Goal: Information Seeking & Learning: Find specific fact

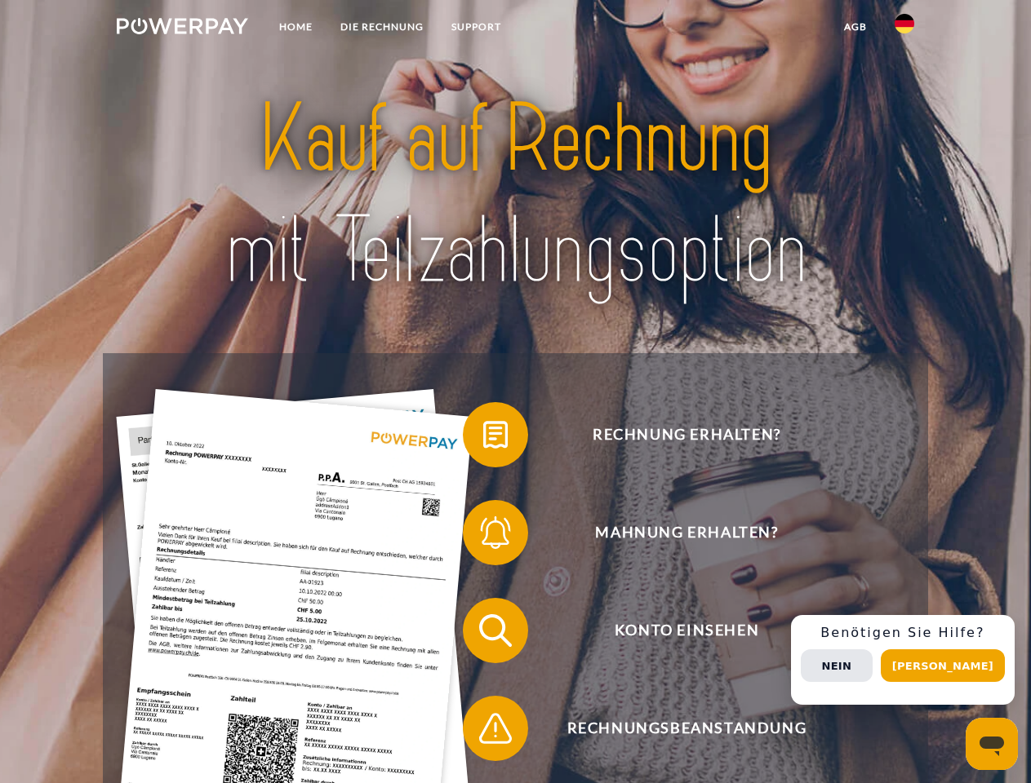
click at [182, 29] on img at bounding box center [182, 26] width 131 height 16
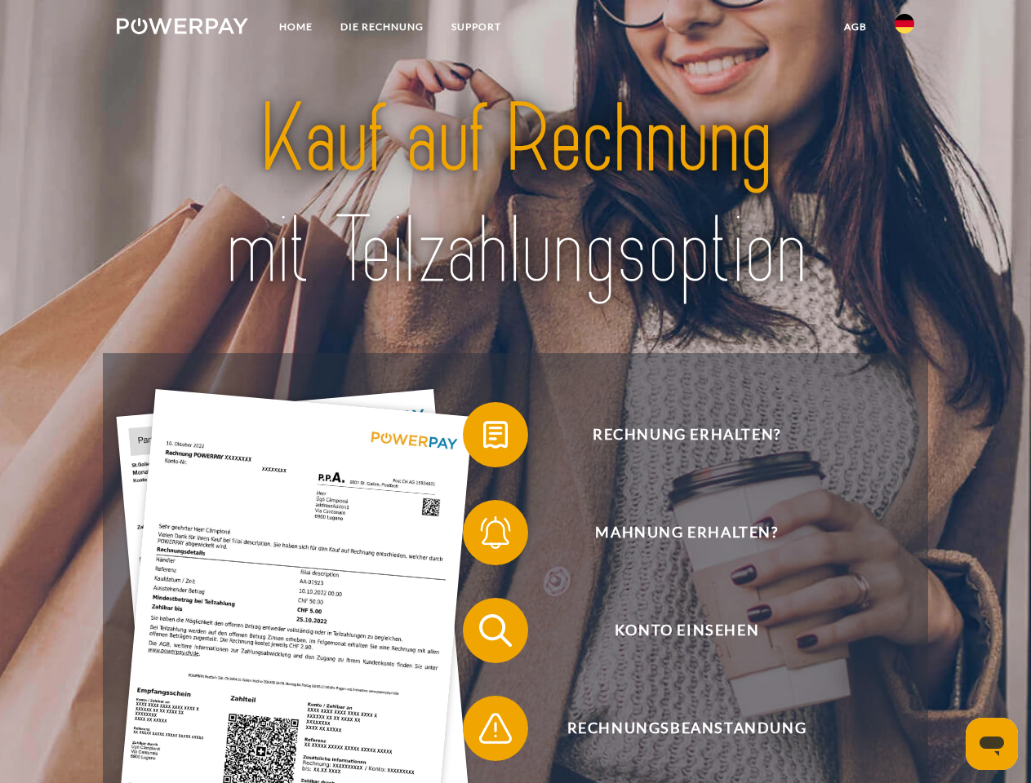
click at [904, 29] on img at bounding box center [904, 24] width 20 height 20
click at [854, 27] on link "agb" at bounding box center [855, 26] width 51 height 29
click at [483, 438] on span at bounding box center [471, 435] width 82 height 82
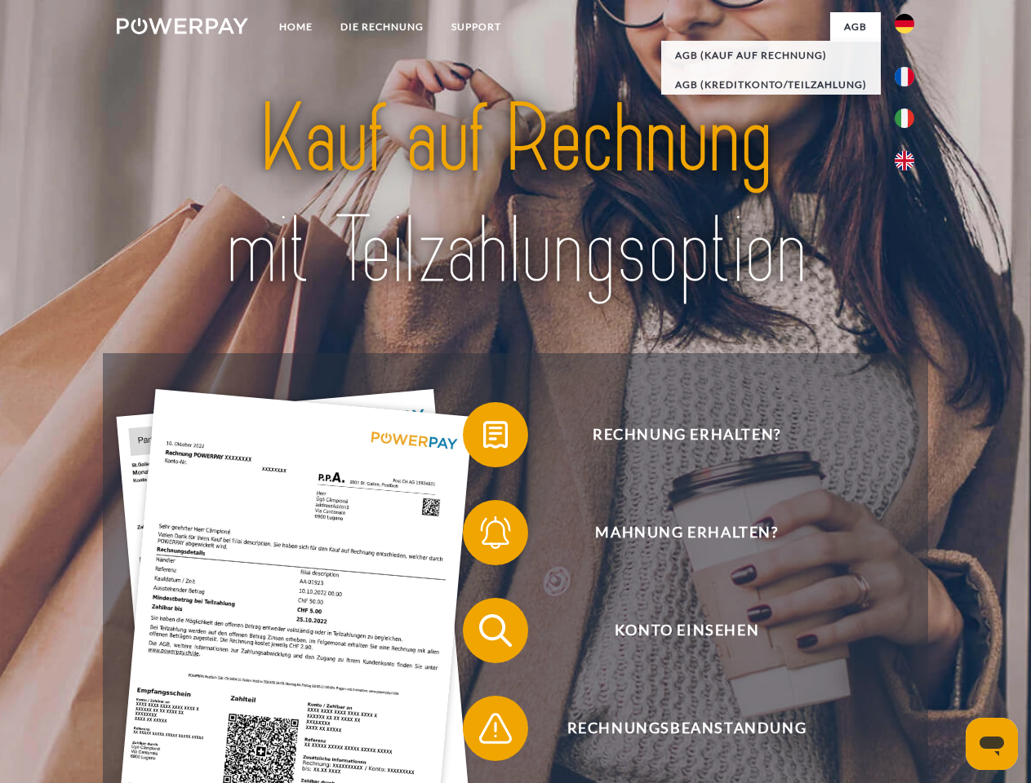
click at [483, 536] on span at bounding box center [471, 533] width 82 height 82
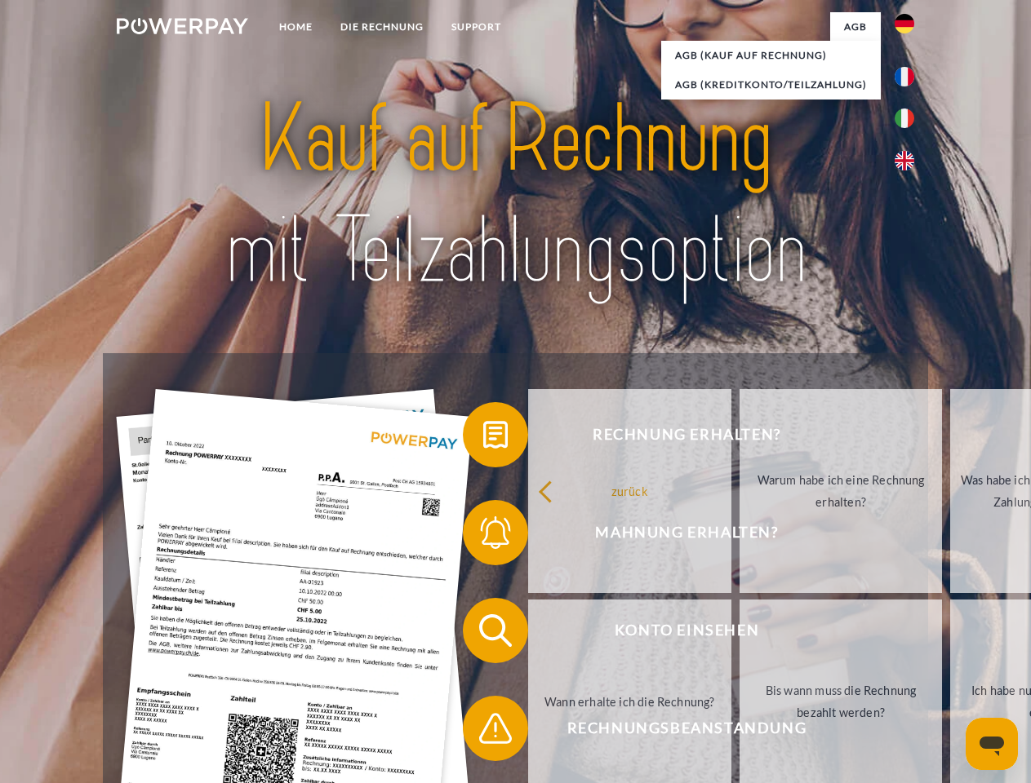
click at [739, 634] on link "Bis wann muss die Rechnung bezahlt werden?" at bounding box center [840, 702] width 203 height 204
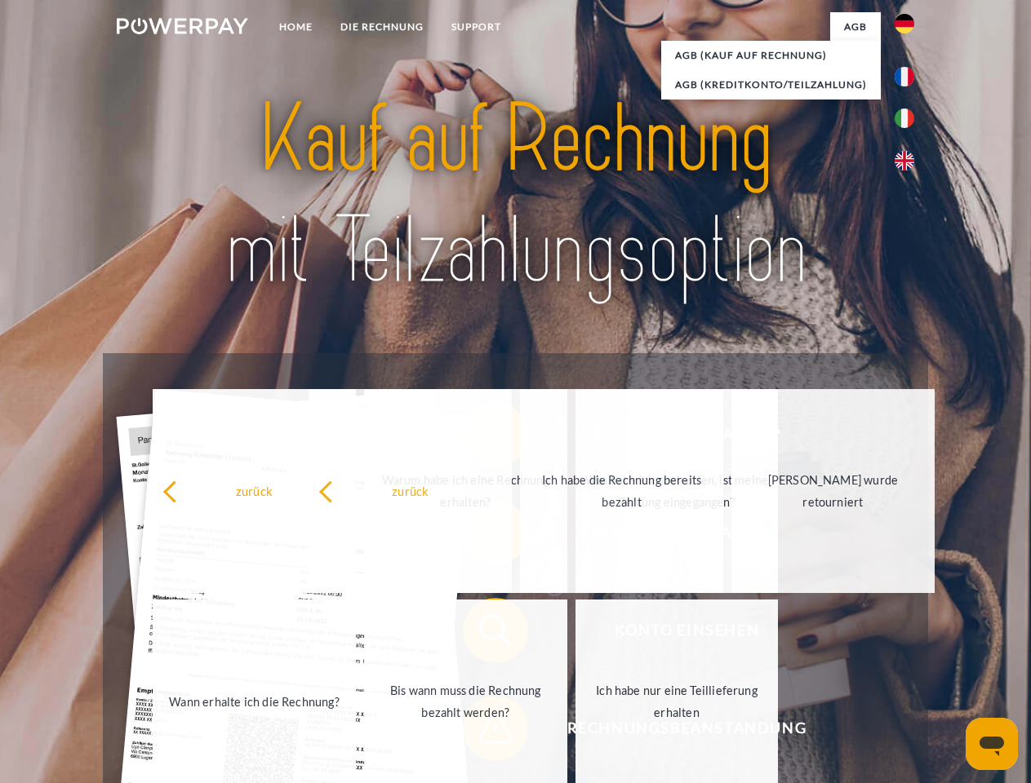
click at [483, 732] on span at bounding box center [471, 729] width 82 height 82
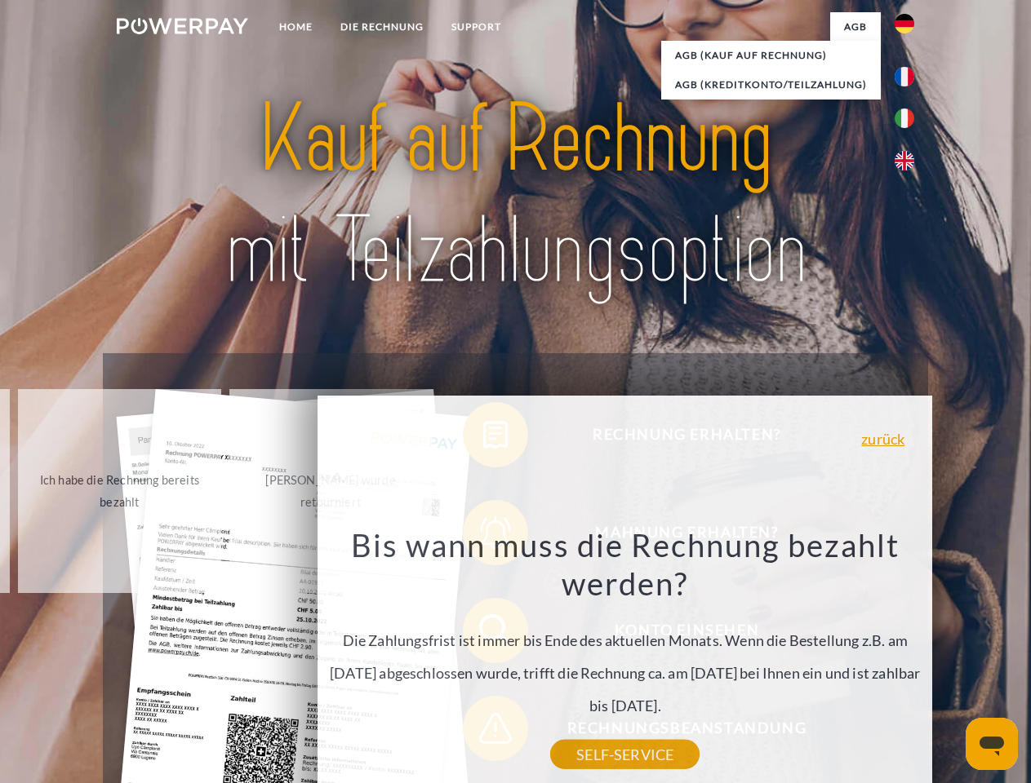
click at [908, 660] on div "Rechnung erhalten? Mahnung erhalten? Konto einsehen" at bounding box center [515, 679] width 824 height 653
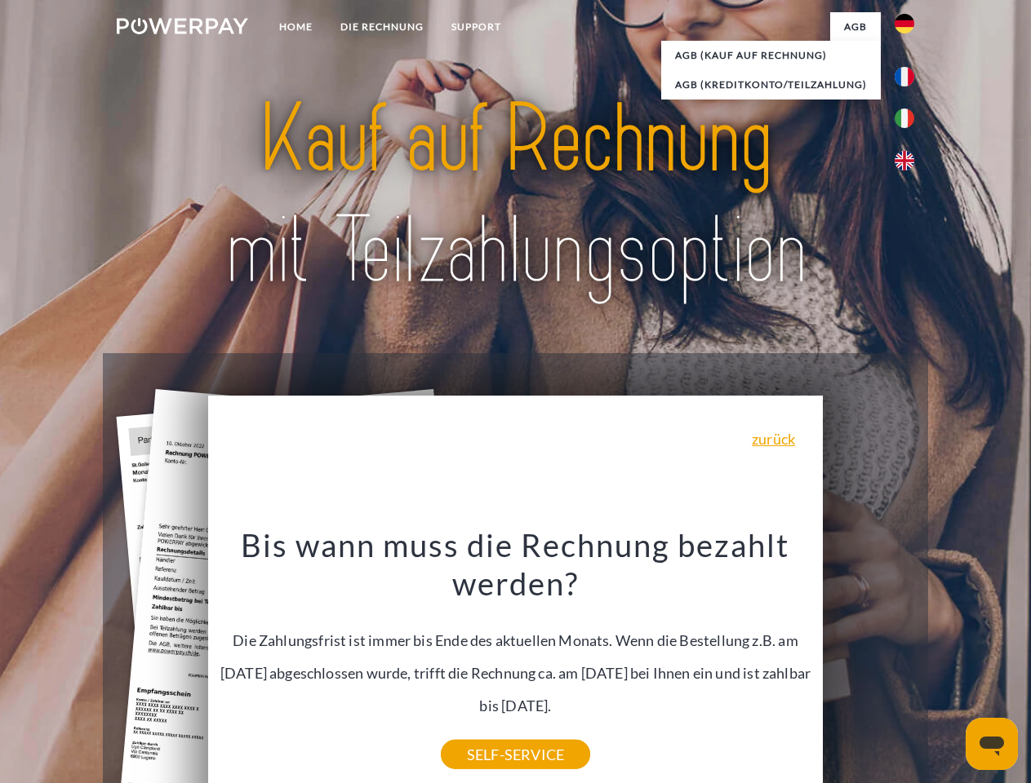
click at [868, 663] on span "Konto einsehen" at bounding box center [686, 630] width 400 height 65
click at [948, 666] on header "Home DIE RECHNUNG SUPPORT" at bounding box center [515, 563] width 1031 height 1127
